Goal: Task Accomplishment & Management: Complete application form

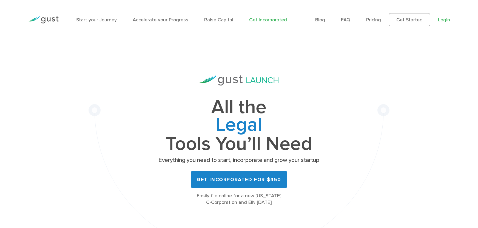
click at [447, 18] on link "Login" at bounding box center [444, 20] width 12 height 6
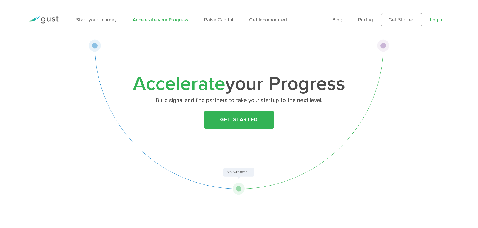
click at [437, 21] on link "Login" at bounding box center [436, 20] width 12 height 6
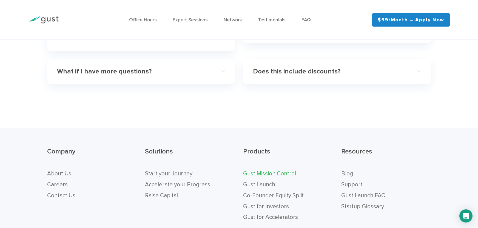
scroll to position [1831, 0]
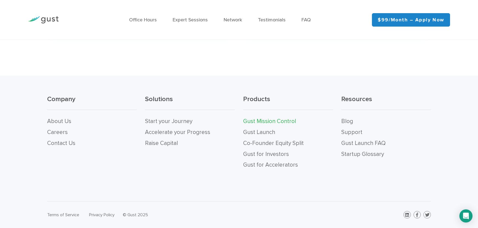
click at [261, 120] on link "Gust Mission Control" at bounding box center [269, 121] width 53 height 7
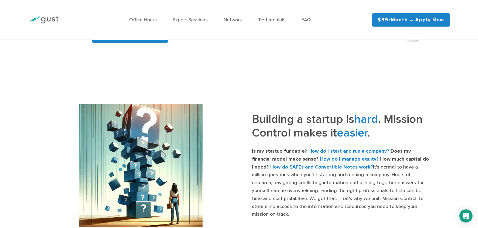
scroll to position [148, 0]
click at [148, 18] on link "Office Hours" at bounding box center [143, 20] width 28 height 6
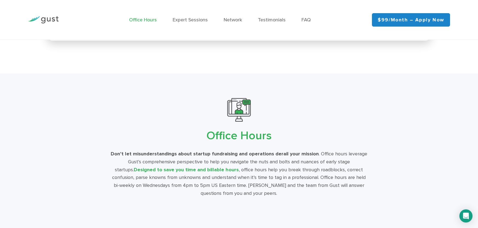
scroll to position [926, 0]
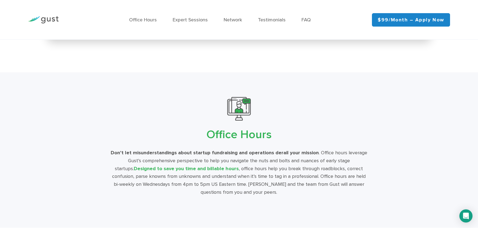
click at [419, 20] on link "$99/month – Apply Now" at bounding box center [411, 19] width 78 height 13
